Goal: Obtain resource: Obtain resource

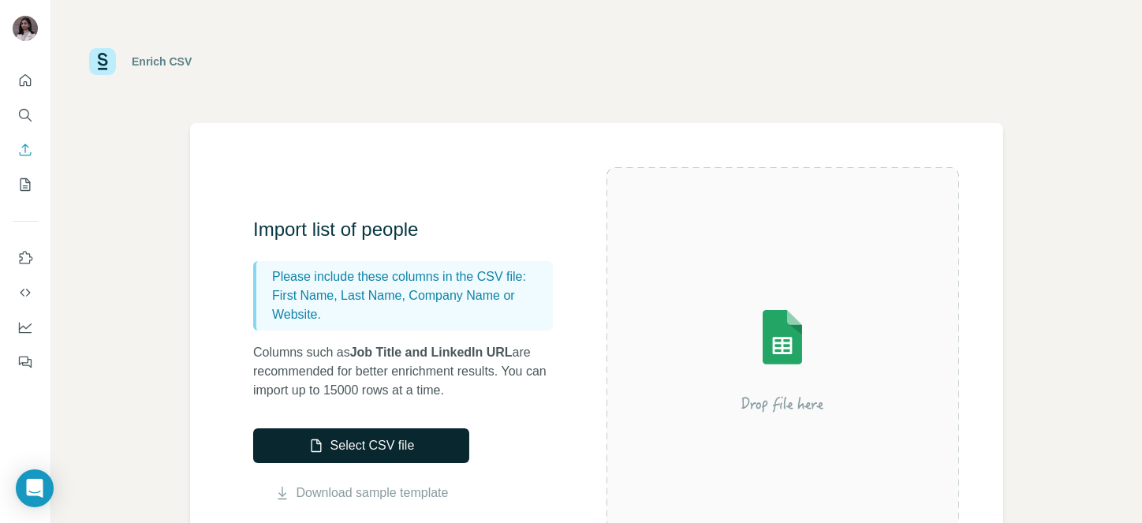
click at [364, 451] on button "Select CSV file" at bounding box center [361, 445] width 216 height 35
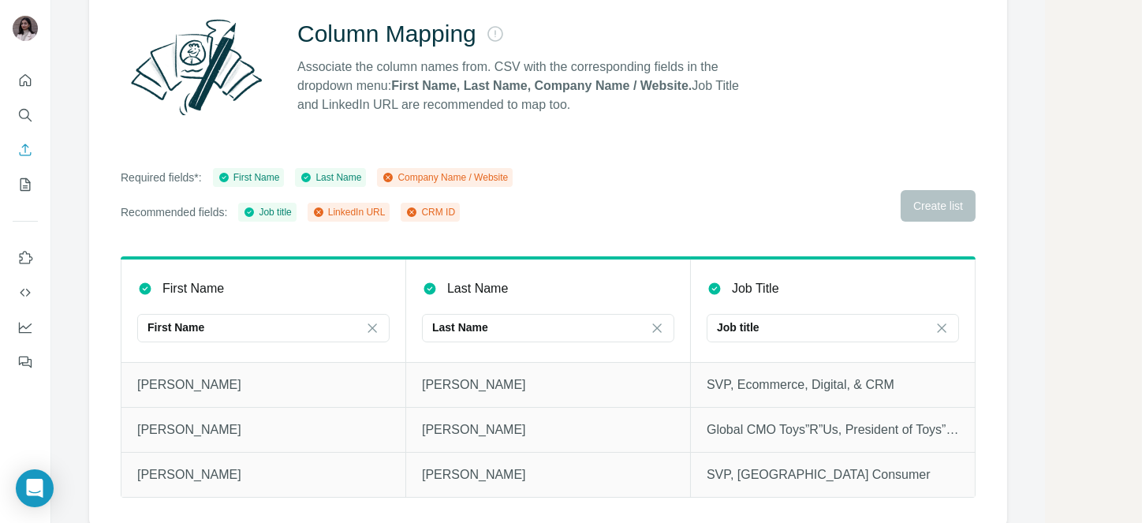
scroll to position [159, 0]
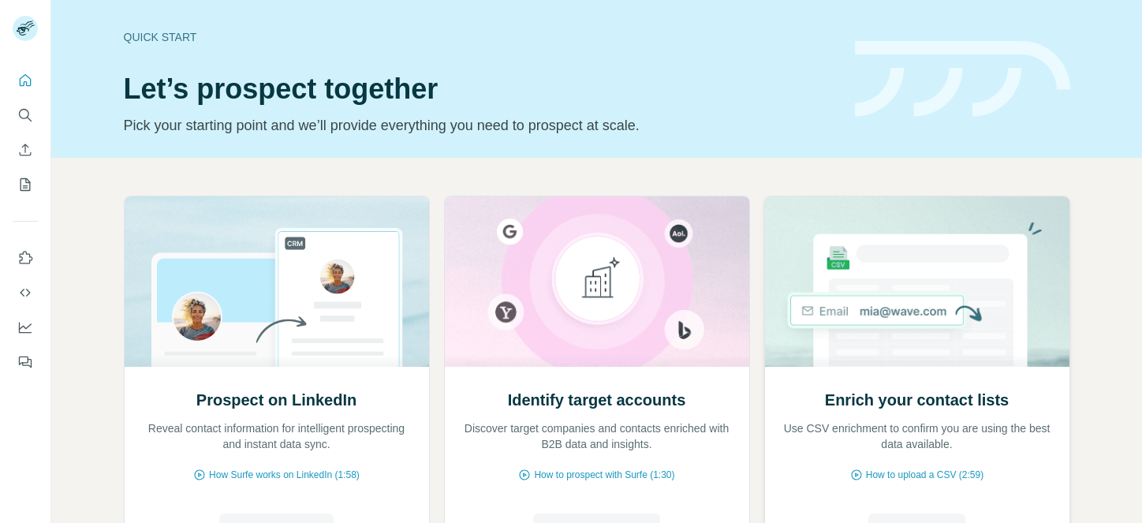
click at [884, 521] on span "Enrich CSV" at bounding box center [916, 530] width 65 height 19
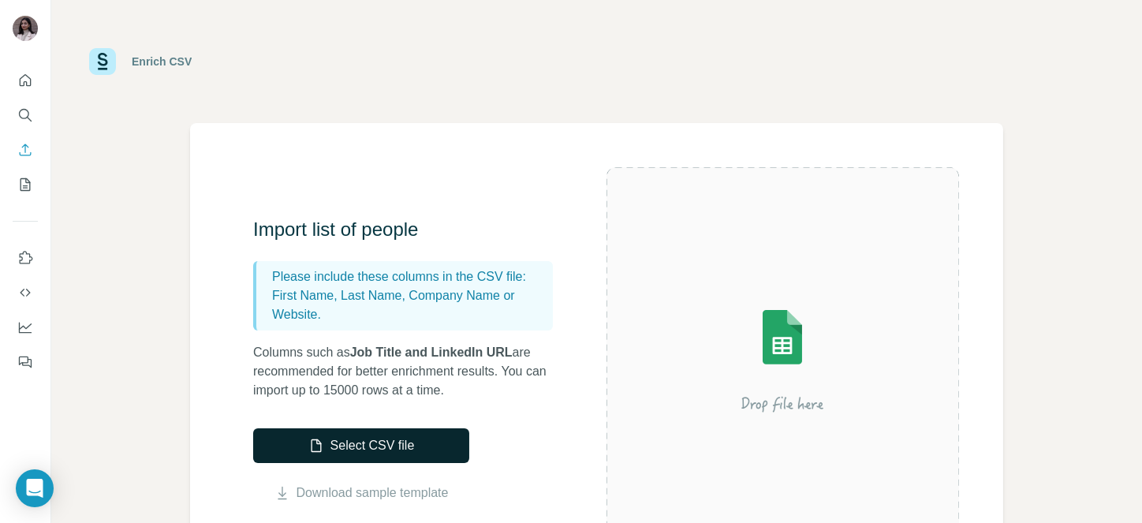
click at [386, 441] on button "Select CSV file" at bounding box center [361, 445] width 216 height 35
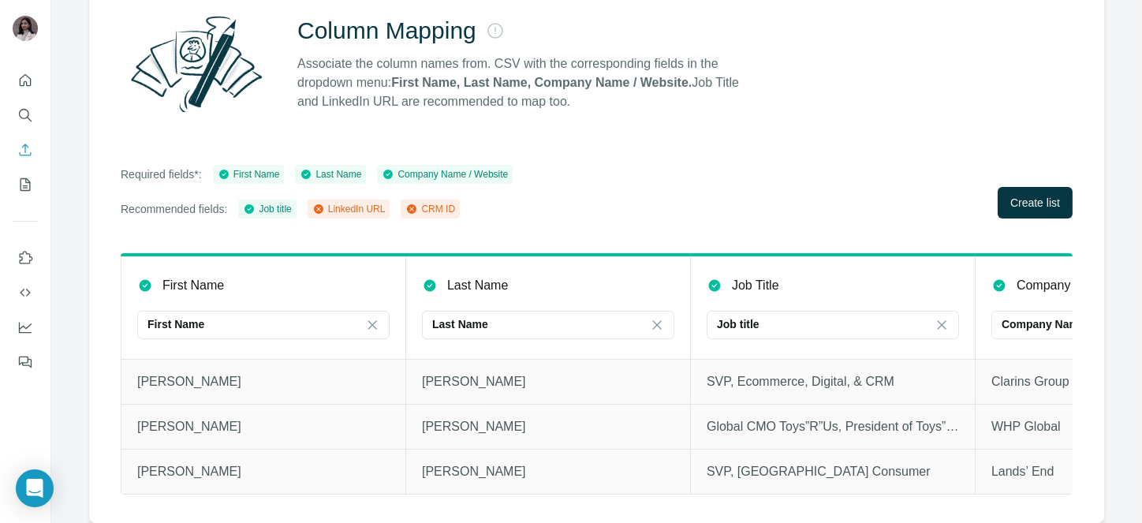
scroll to position [167, 0]
click at [1020, 195] on span "Create list" at bounding box center [1035, 203] width 50 height 16
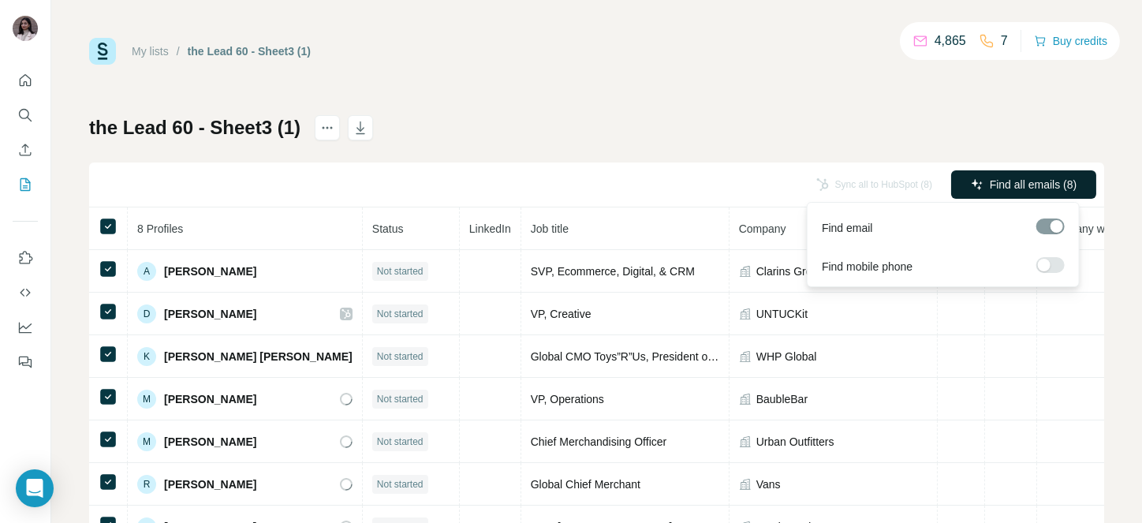
click at [1059, 177] on span "Find all emails (8)" at bounding box center [1033, 185] width 87 height 16
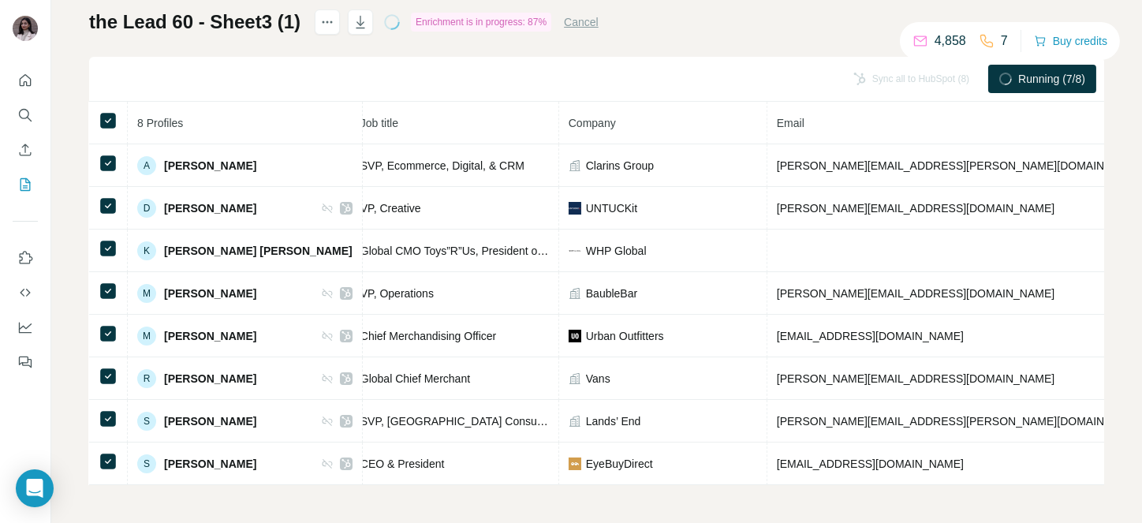
scroll to position [0, 209]
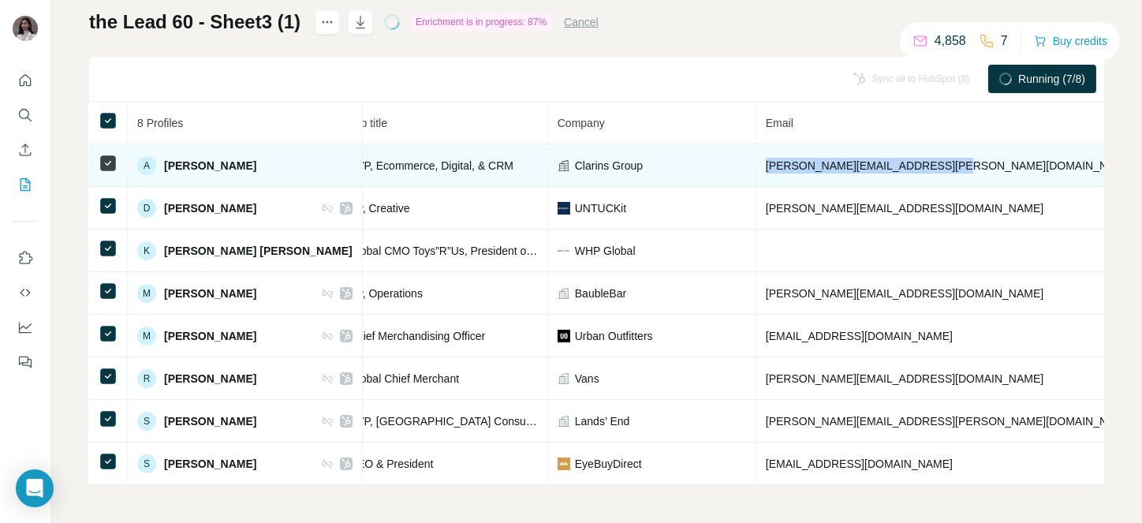
drag, startPoint x: 757, startPoint y: 153, endPoint x: 939, endPoint y: 151, distance: 182.2
click at [939, 151] on td "anne-sophie.clement@clarins.com" at bounding box center [950, 165] width 389 height 43
copy span "anne-sophie.clement@clarins.com"
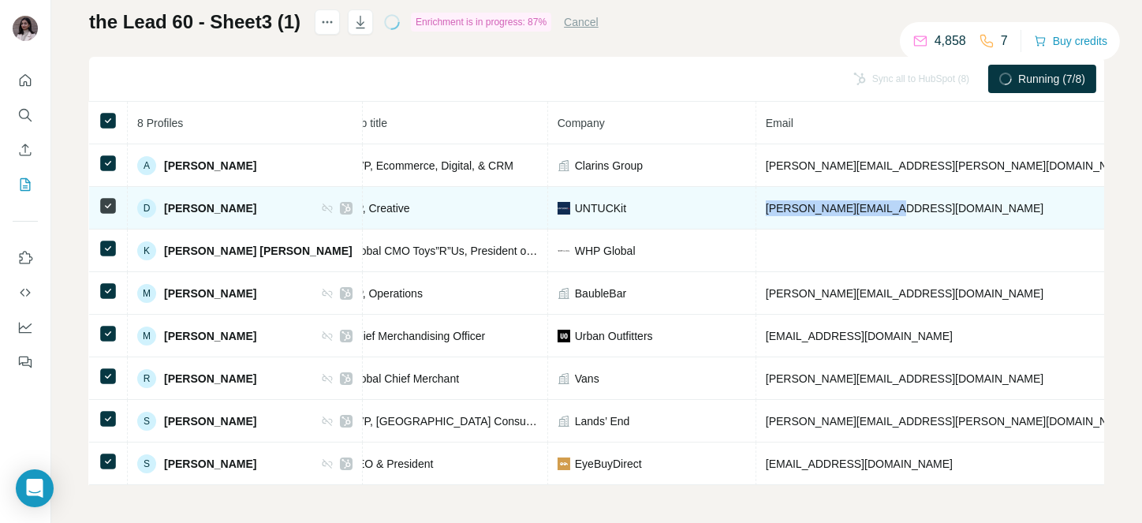
drag, startPoint x: 760, startPoint y: 195, endPoint x: 891, endPoint y: 209, distance: 131.7
click at [891, 209] on td "d.michel@untuckit.com" at bounding box center [950, 208] width 389 height 43
copy span "d.michel@untuckit.com"
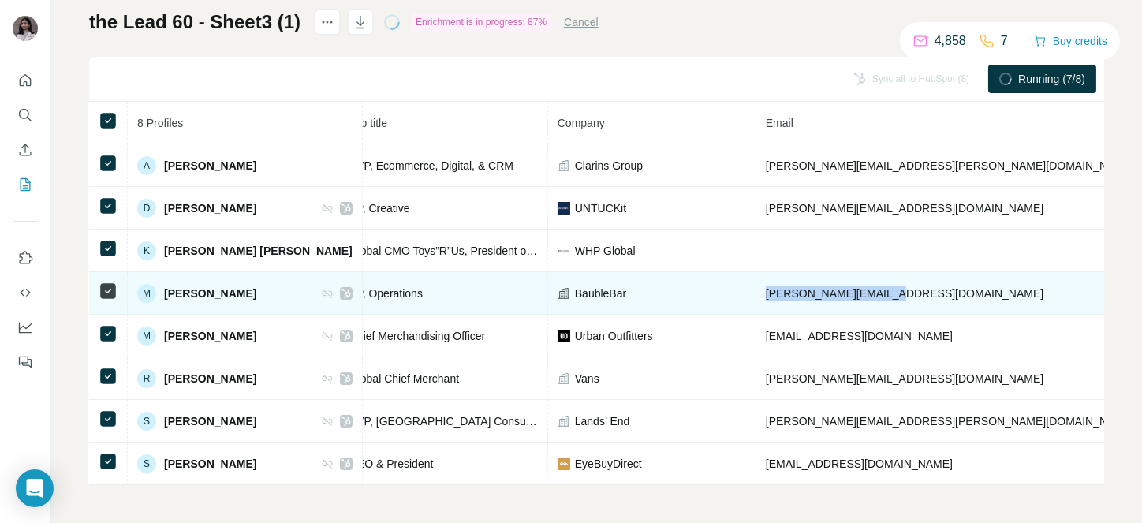
drag, startPoint x: 758, startPoint y: 279, endPoint x: 898, endPoint y: 278, distance: 140.4
click at [898, 278] on td "maritza@baublebar.com" at bounding box center [950, 293] width 389 height 43
copy span "maritza@baublebar.com"
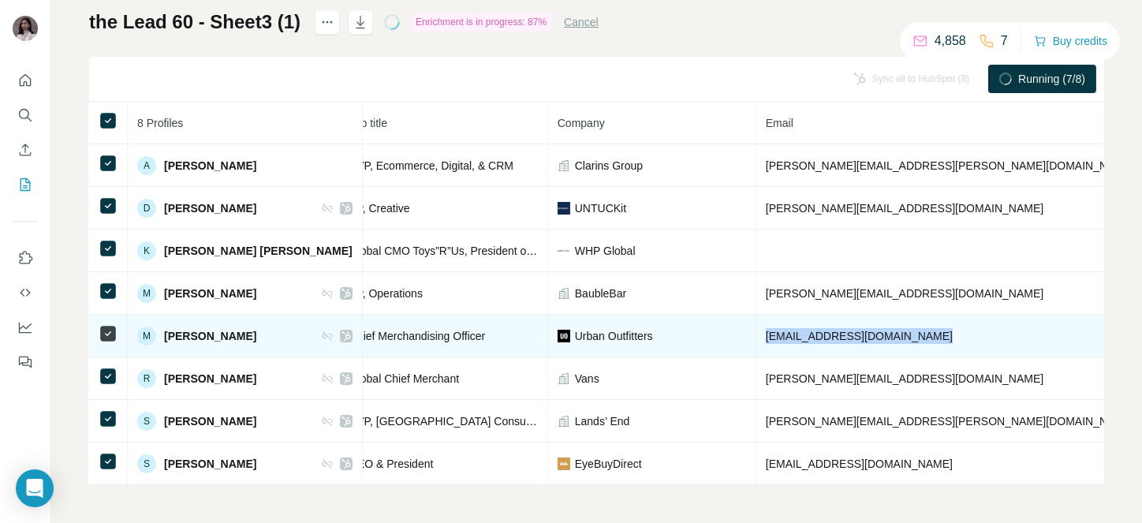
drag, startPoint x: 763, startPoint y: 323, endPoint x: 954, endPoint y: 322, distance: 191.7
click at [954, 322] on tr "M Marybeth Mahoney Cahill Email found Chief Merchandising Officer Urban Outfitt…" at bounding box center [708, 336] width 1657 height 43
copy span "mcahill@urbanoutfitters.com"
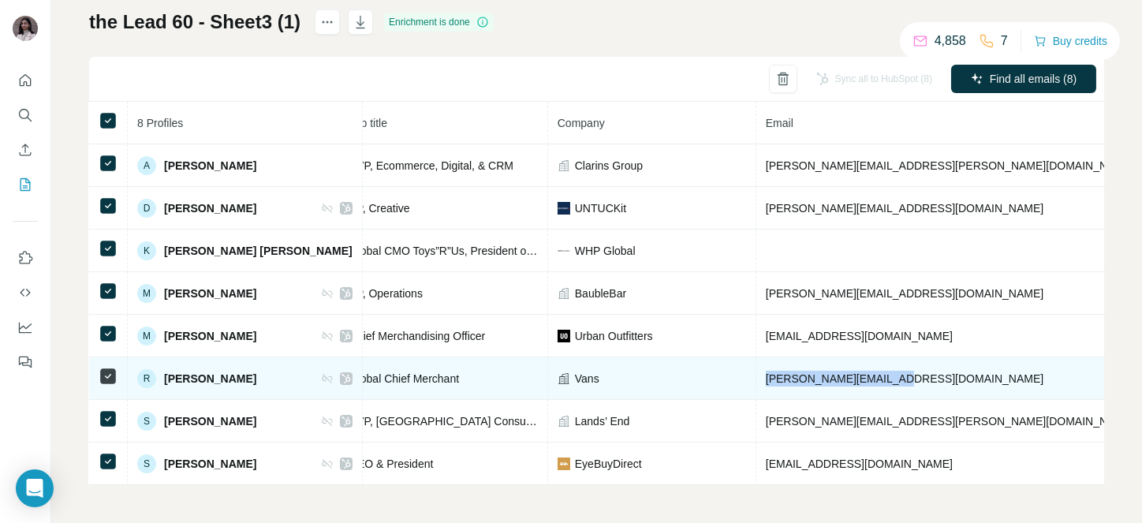
drag, startPoint x: 762, startPoint y: 367, endPoint x: 911, endPoint y: 353, distance: 149.7
click at [911, 357] on td "ricardo_lajoie@vfc.com" at bounding box center [950, 378] width 389 height 43
copy span "ricardo_lajoie@vfc.com"
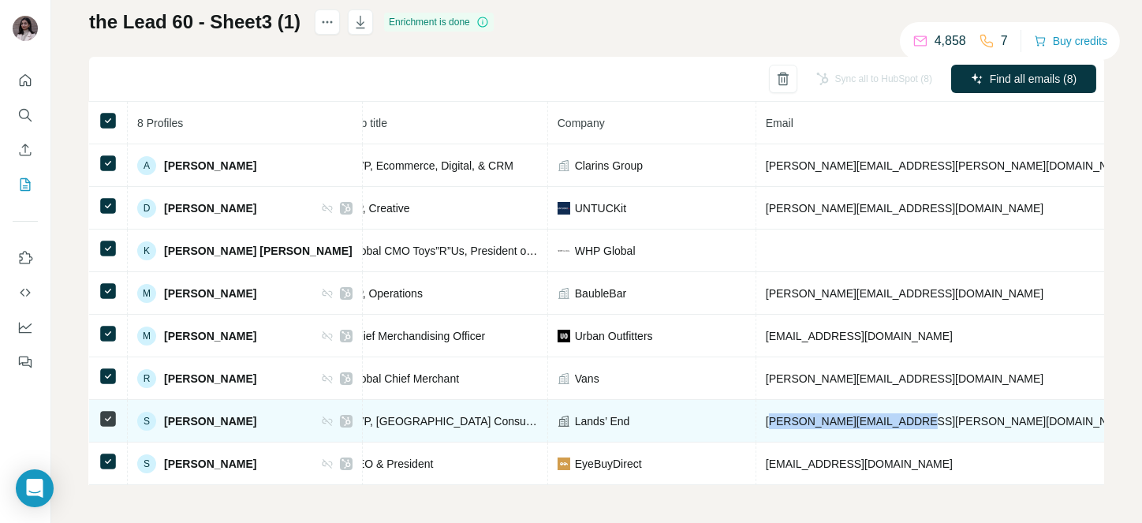
drag, startPoint x: 765, startPoint y: 410, endPoint x: 922, endPoint y: 415, distance: 157.0
click at [922, 415] on td "stuart.hogue@landsend.com" at bounding box center [950, 421] width 389 height 43
drag, startPoint x: 759, startPoint y: 409, endPoint x: 941, endPoint y: 401, distance: 182.3
click at [941, 401] on td "stuart.hogue@landsend.com" at bounding box center [950, 421] width 389 height 43
copy span "stuart.hogue@landsend.com"
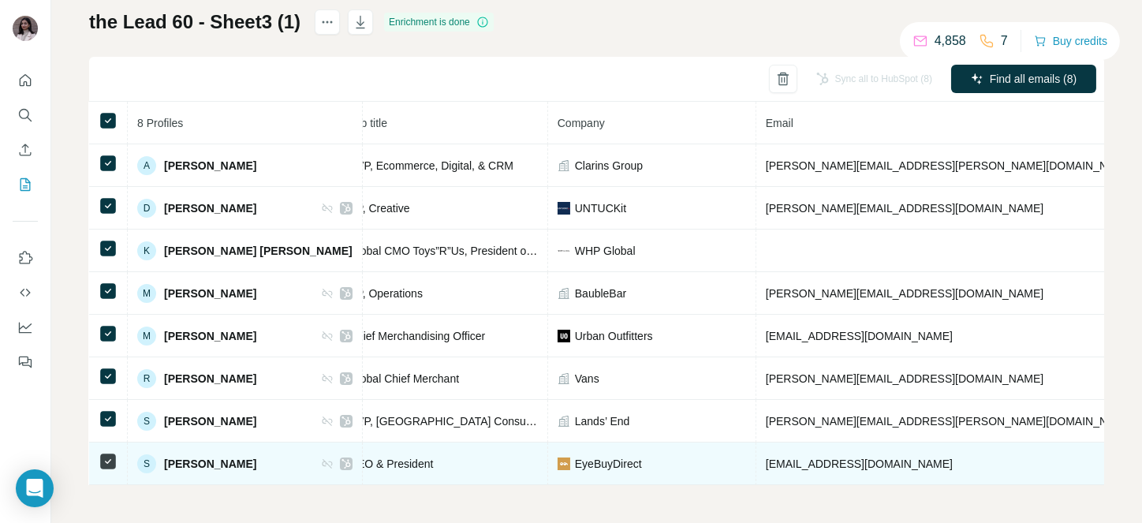
click at [766, 457] on span "sunny@eyebuydirect.com" at bounding box center [859, 463] width 187 height 13
drag, startPoint x: 757, startPoint y: 453, endPoint x: 893, endPoint y: 443, distance: 136.0
click at [893, 443] on td "sunny@eyebuydirect.com" at bounding box center [950, 464] width 389 height 43
copy span "sunny@eyebuydirect.com"
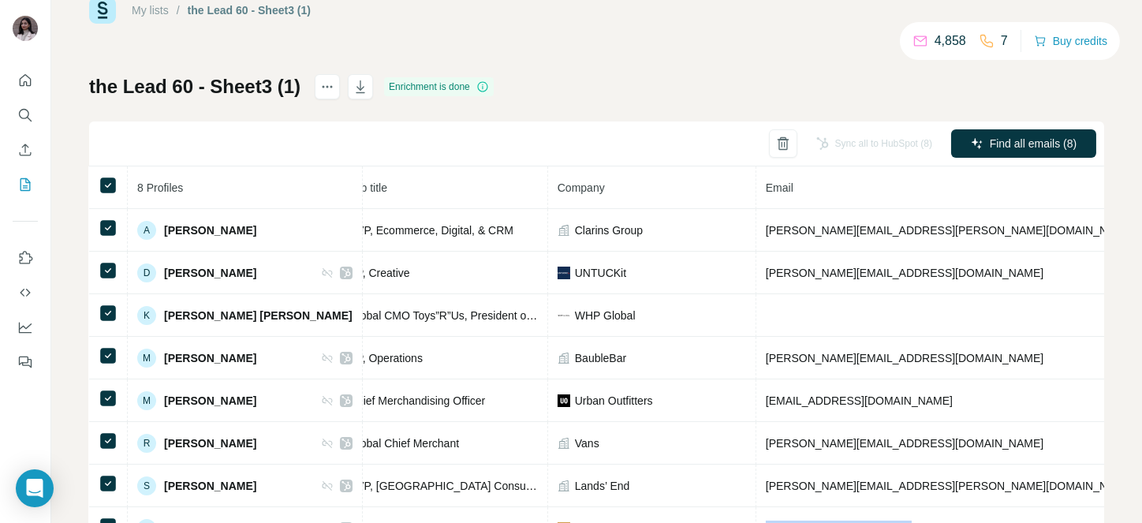
scroll to position [0, 0]
